Goal: Navigation & Orientation: Find specific page/section

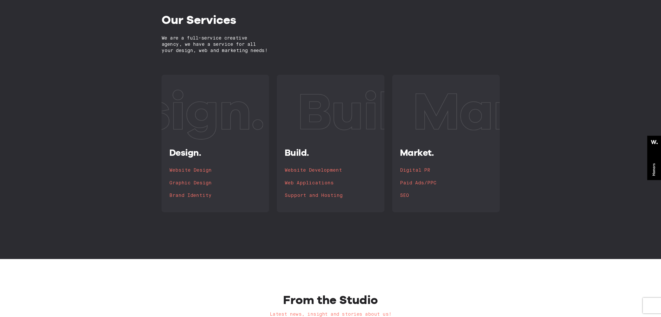
scroll to position [520, 0]
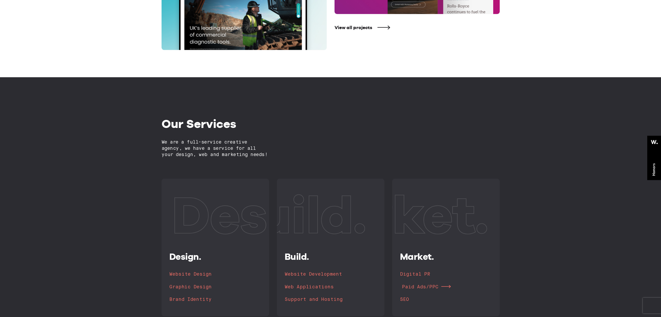
click at [410, 285] on h4 "Paid Ads/PPC" at bounding box center [420, 286] width 36 height 7
click at [421, 287] on h4 "Paid Ads/PPC" at bounding box center [420, 286] width 36 height 7
click at [435, 281] on ul "Digital PR Paid Ads/PPC SEO" at bounding box center [446, 286] width 92 height 33
click at [437, 284] on link "Paid Ads/PPC" at bounding box center [448, 287] width 92 height 8
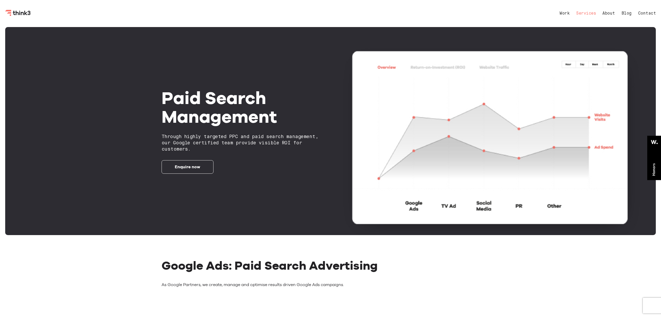
click at [584, 14] on link "Services" at bounding box center [586, 13] width 20 height 4
